Goal: Information Seeking & Learning: Understand process/instructions

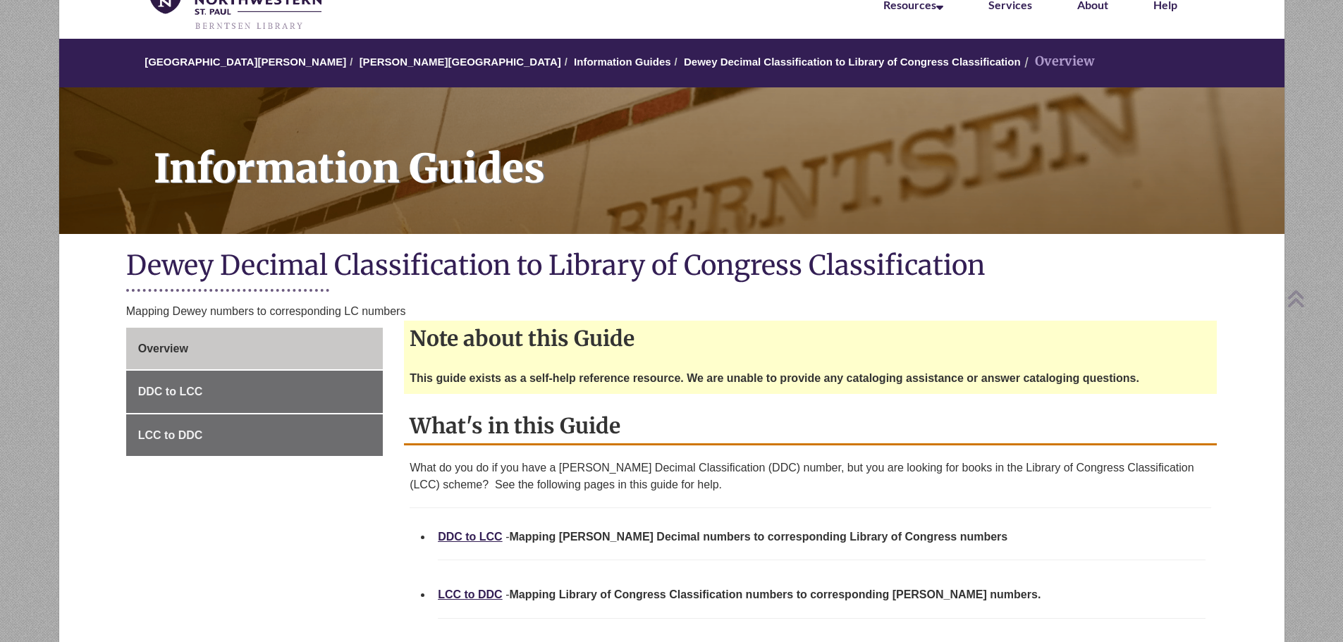
scroll to position [212, 0]
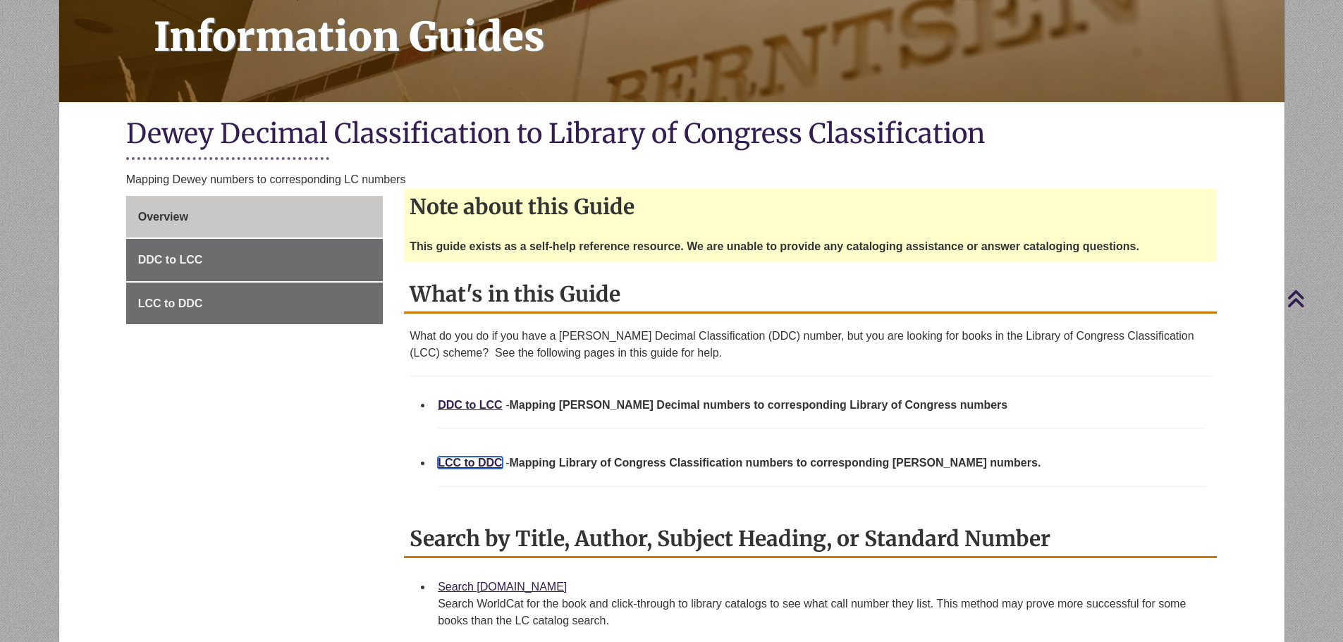
click at [483, 463] on link "LCC to DDC" at bounding box center [470, 463] width 65 height 12
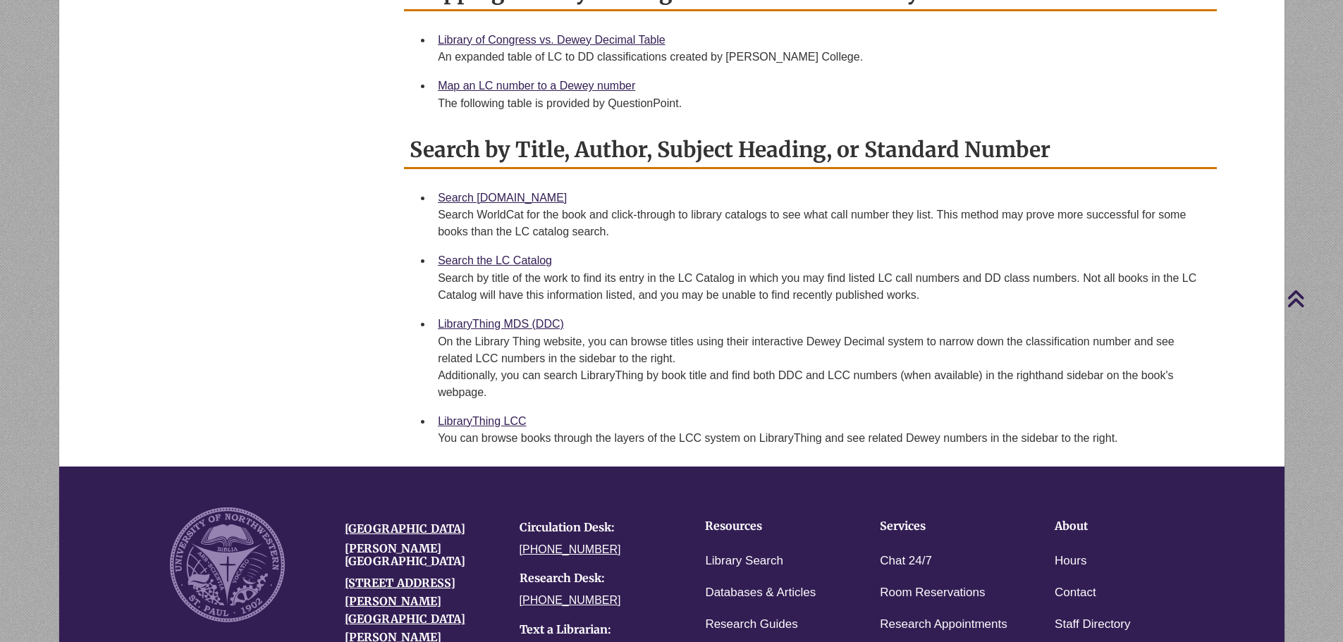
scroll to position [635, 0]
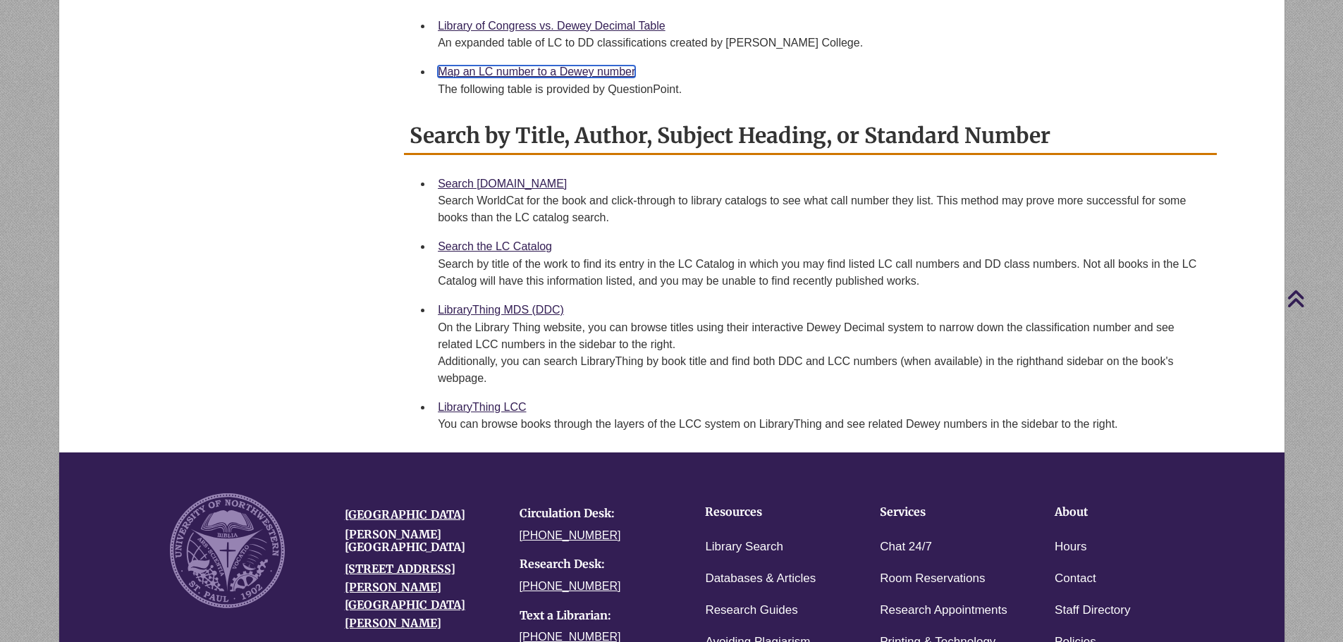
click at [567, 75] on link "Map an LC number to a Dewey number" at bounding box center [536, 72] width 197 height 12
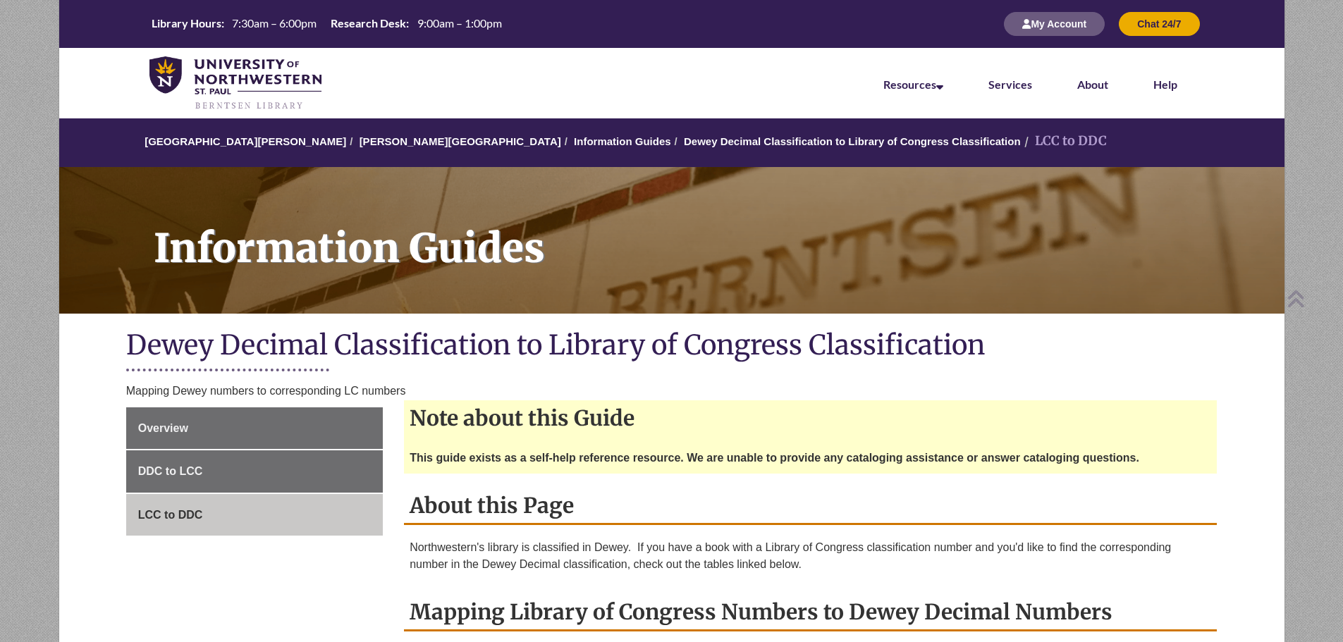
scroll to position [635, 0]
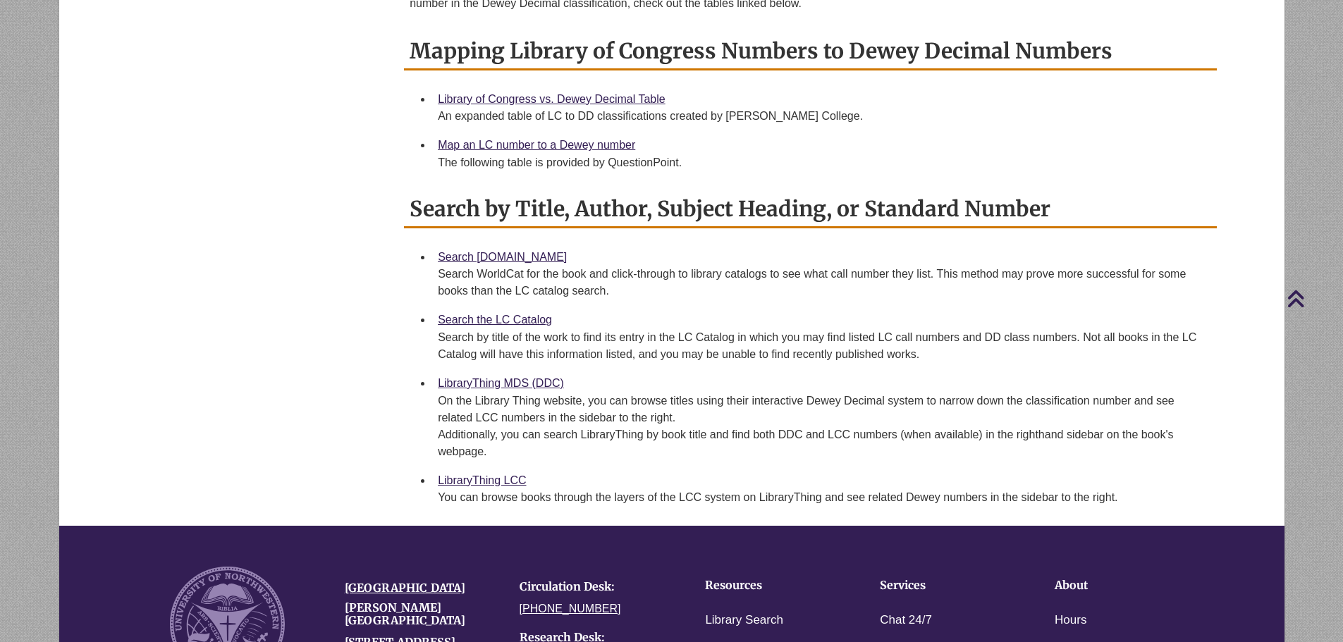
scroll to position [494, 0]
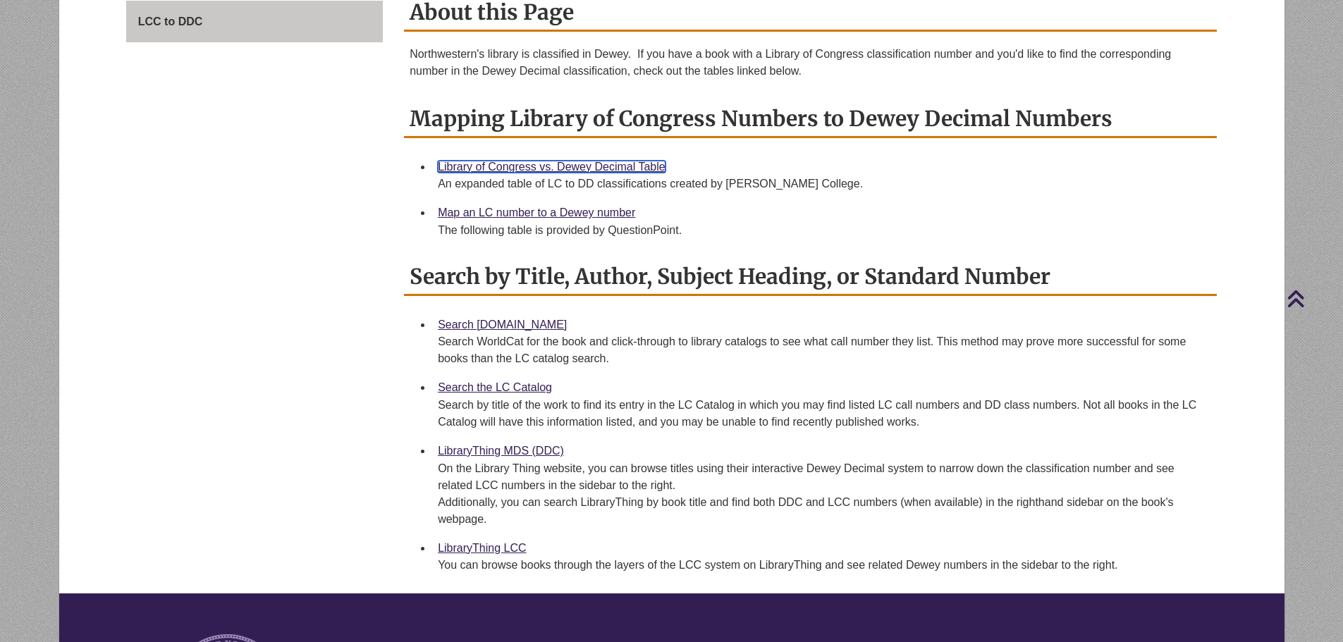
click at [611, 162] on link "Library of Congress vs. Dewey Decimal Table" at bounding box center [552, 167] width 228 height 12
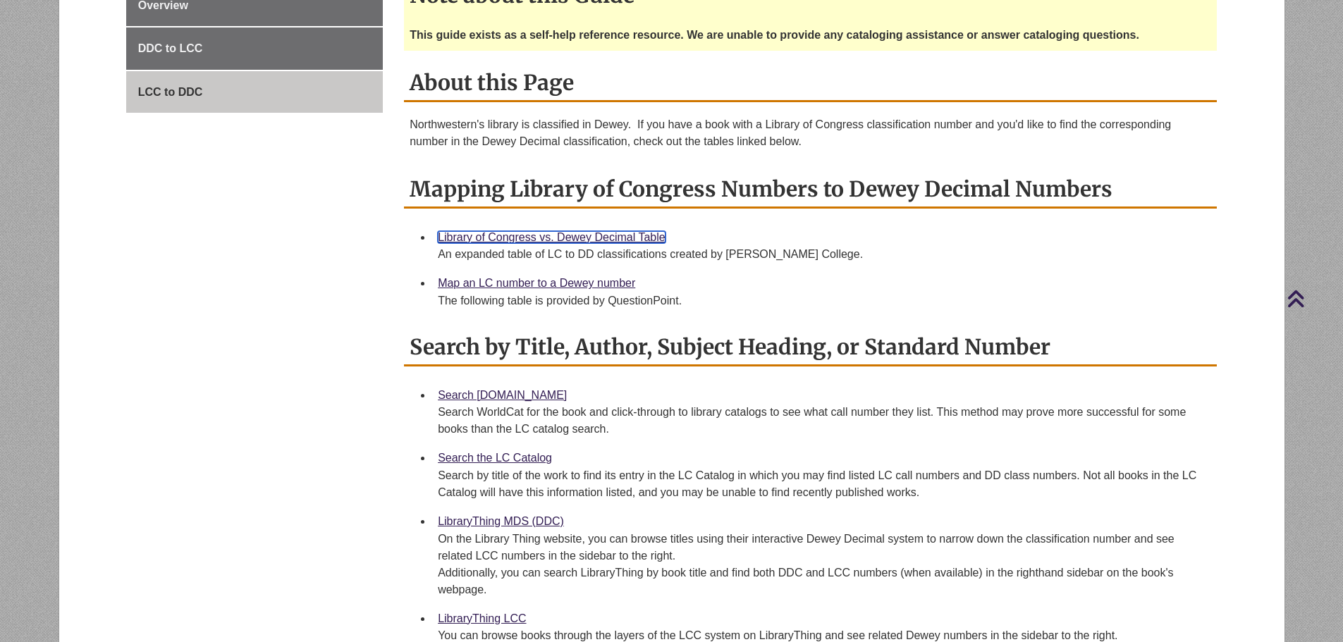
click at [645, 238] on link "Library of Congress vs. Dewey Decimal Table" at bounding box center [552, 237] width 228 height 12
